Goal: Find contact information: Find contact information

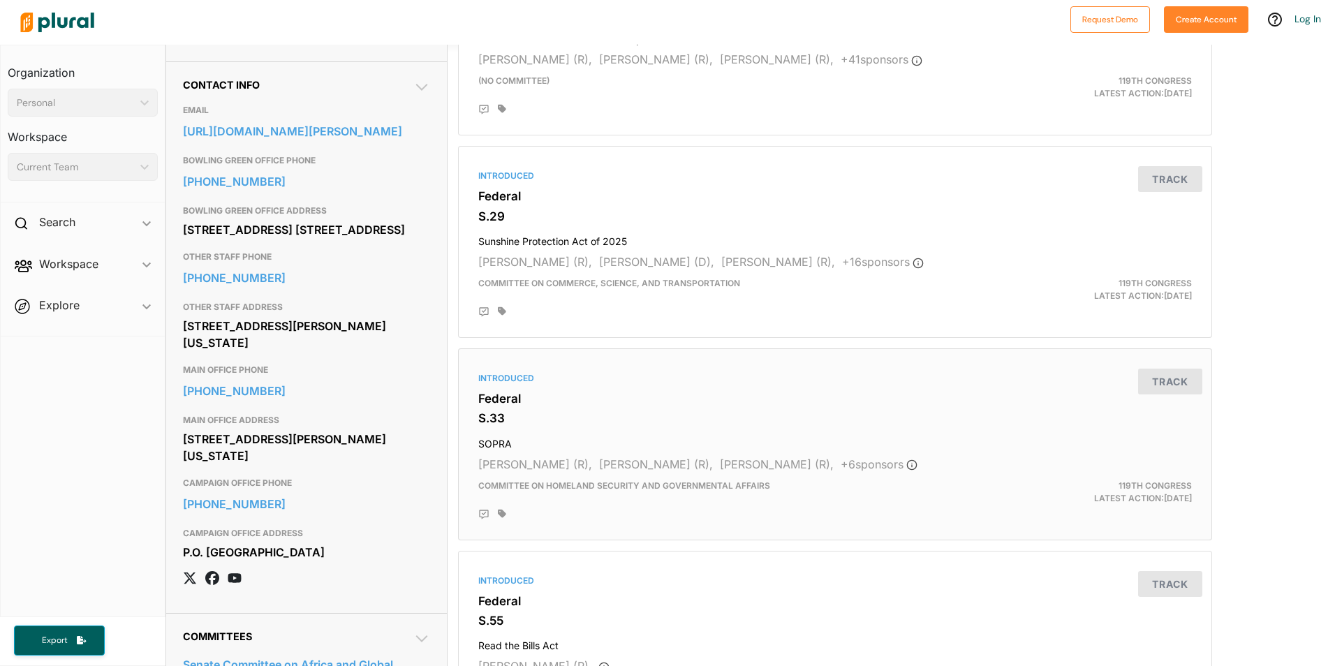
scroll to position [349, 0]
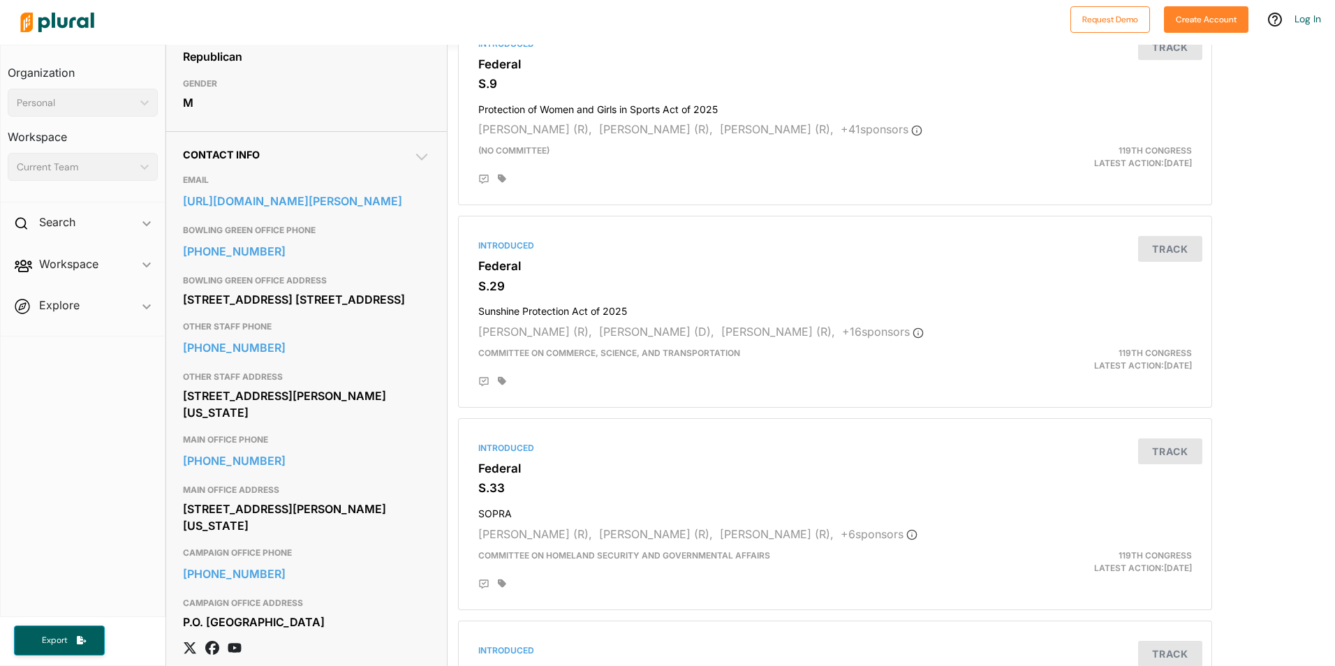
drag, startPoint x: 320, startPoint y: 320, endPoint x: 177, endPoint y: 299, distance: 145.2
click at [177, 299] on div "Contact Info EMAIL [URL][DOMAIN_NAME][PERSON_NAME] BOWLING GREEN OFFICE PHONE […" at bounding box center [306, 407] width 281 height 552
copy div "[STREET_ADDRESS] [STREET_ADDRESS]"
